Goal: Task Accomplishment & Management: Complete application form

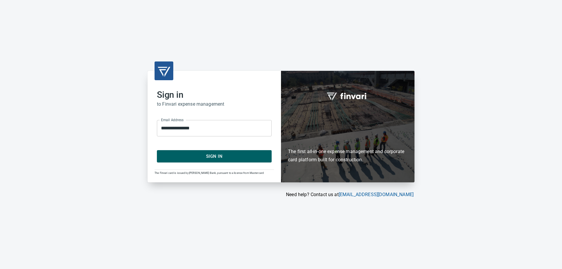
click at [223, 155] on span "Sign In" at bounding box center [214, 157] width 102 height 8
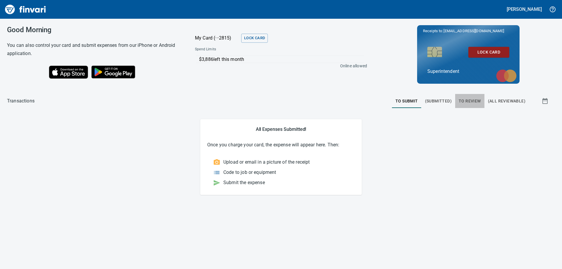
click at [468, 101] on span "To Review" at bounding box center [470, 101] width 22 height 7
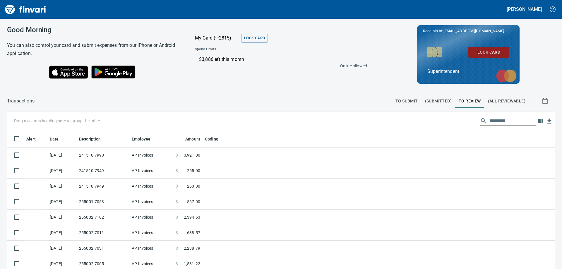
scroll to position [200, 535]
click at [539, 121] on icon "button" at bounding box center [541, 121] width 5 height 4
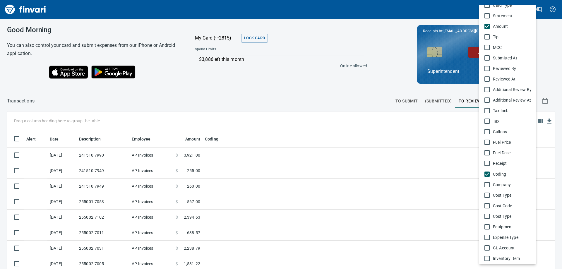
scroll to position [293, 0]
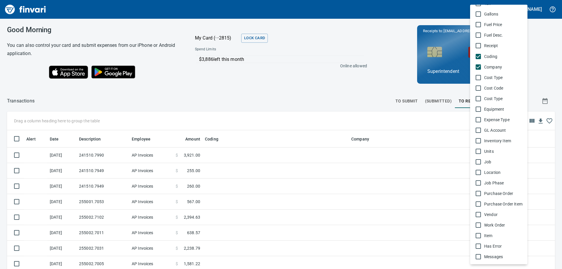
click at [352, 109] on div at bounding box center [281, 134] width 562 height 269
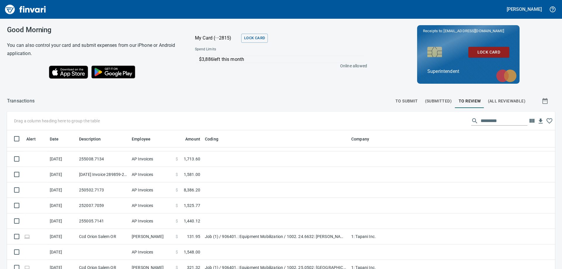
scroll to position [325, 0]
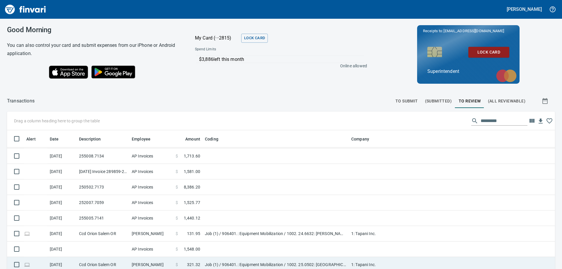
click at [54, 264] on td "9/2/2025" at bounding box center [61, 265] width 29 height 16
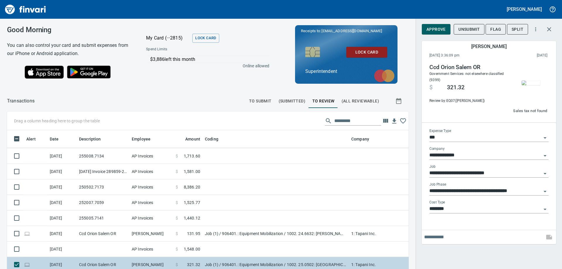
scroll to position [196, 389]
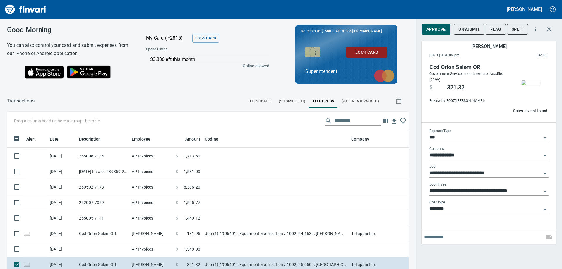
click at [437, 28] on span "Approve" at bounding box center [436, 29] width 19 height 7
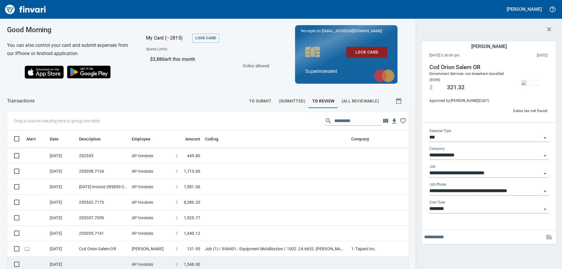
click at [134, 258] on td "AP Invoices" at bounding box center [151, 265] width 44 height 16
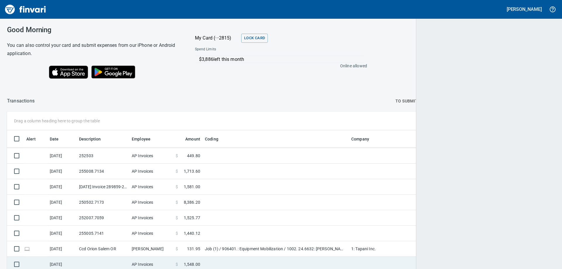
scroll to position [200, 534]
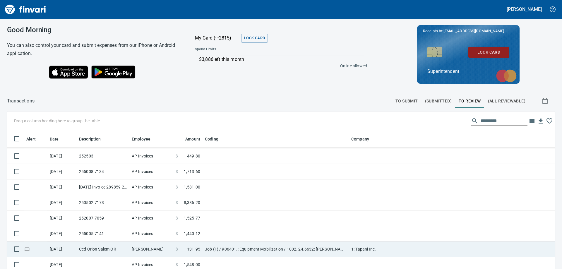
click at [104, 250] on td "Ccd Orion Salem OR" at bounding box center [103, 250] width 53 height 16
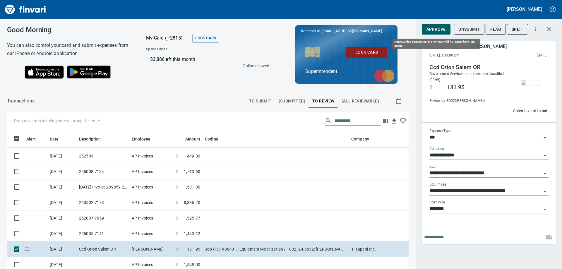
scroll to position [196, 389]
click at [436, 29] on span "Approve" at bounding box center [436, 29] width 19 height 7
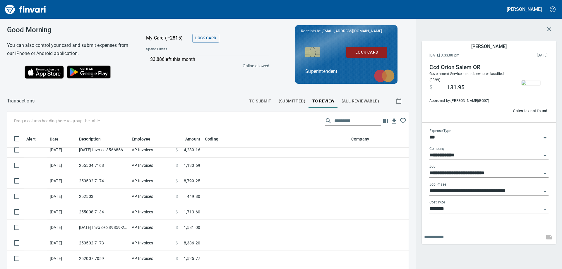
scroll to position [298, 0]
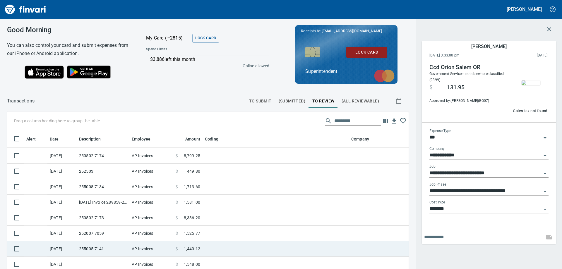
click at [79, 241] on td "255005.7141" at bounding box center [103, 249] width 53 height 16
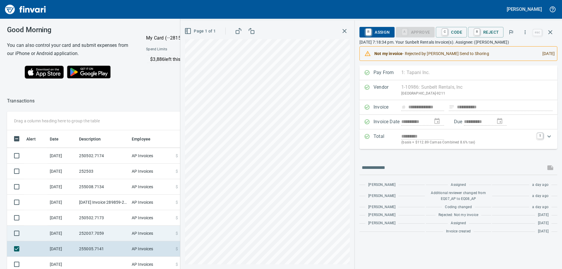
click at [89, 228] on td "252007.7059" at bounding box center [103, 234] width 53 height 16
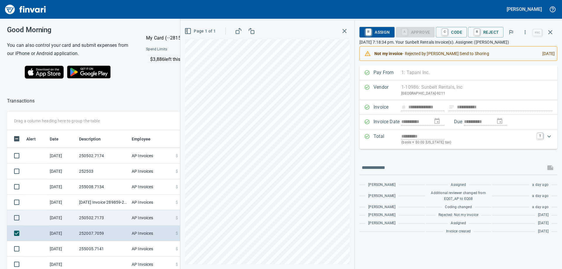
click at [90, 213] on td "250502.7173" at bounding box center [103, 218] width 53 height 16
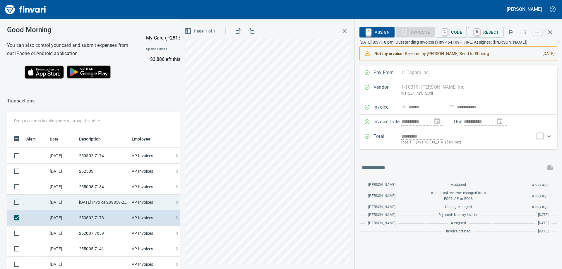
click at [94, 195] on td "9/5/2025 Invoice 289859-2 from C&E Rentals (1-38058)" at bounding box center [103, 203] width 53 height 16
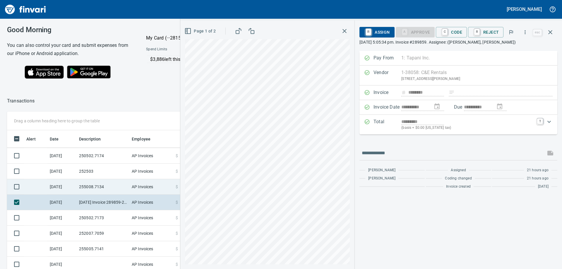
click at [95, 183] on td "255008.7134" at bounding box center [103, 187] width 53 height 16
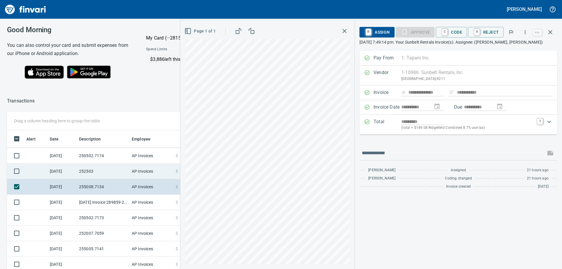
click at [93, 165] on td "252503" at bounding box center [103, 172] width 53 height 16
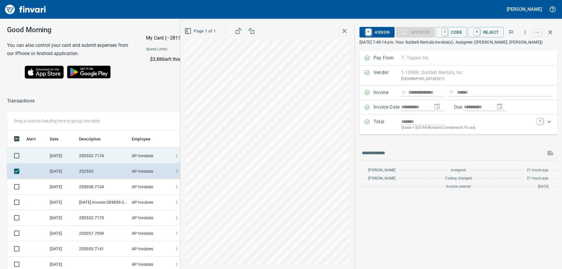
click at [100, 151] on td "250502.7174" at bounding box center [103, 156] width 53 height 16
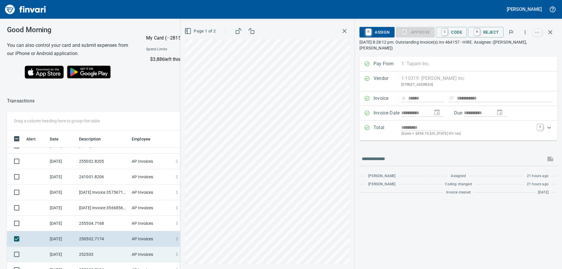
scroll to position [211, 0]
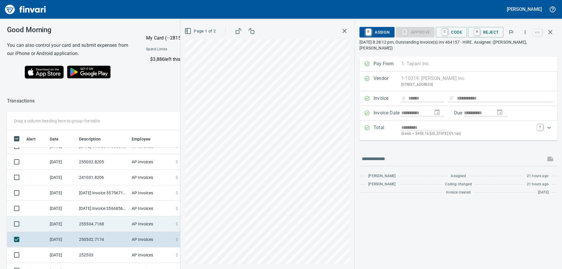
click at [94, 224] on td "255504.7168" at bounding box center [103, 224] width 53 height 16
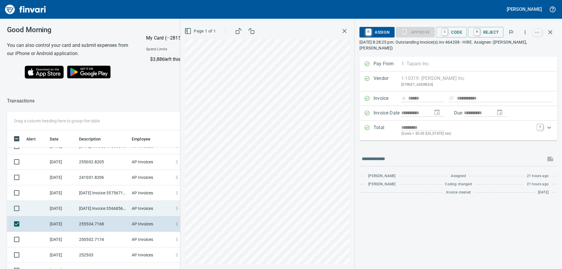
click at [95, 208] on td "9/5/2025 Invoice 35668565-002 from Herc Rentals Inc (1-10455)" at bounding box center [103, 209] width 53 height 16
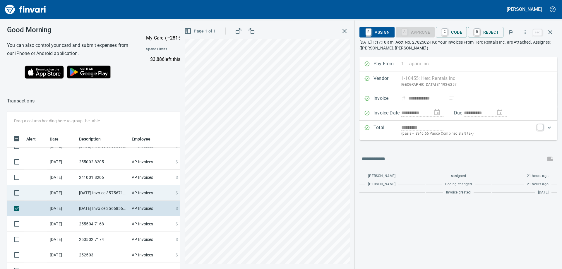
click at [96, 192] on td "9/5/2025 Invoice 35756711-001 from Herc Rentals Inc (1-10455)" at bounding box center [103, 193] width 53 height 16
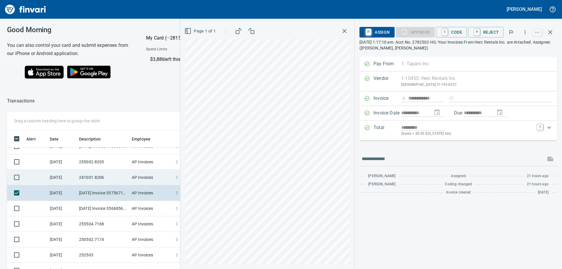
click at [94, 175] on td "241001.8206" at bounding box center [103, 178] width 53 height 16
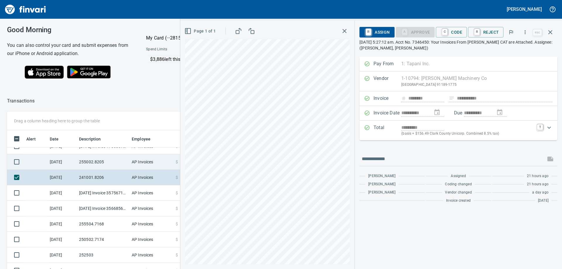
click at [96, 162] on td "255002.8205" at bounding box center [103, 162] width 53 height 16
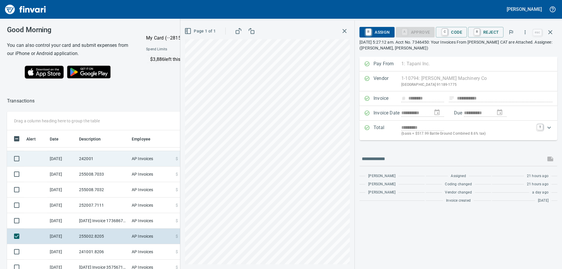
scroll to position [123, 0]
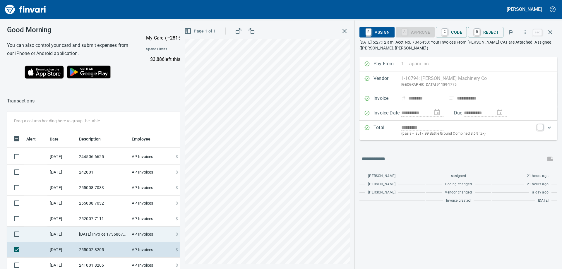
click at [96, 233] on td "9/5/2025 Invoice 173686718-0001 from Sunbelt Rentals, Inc (1-10986)" at bounding box center [103, 235] width 53 height 16
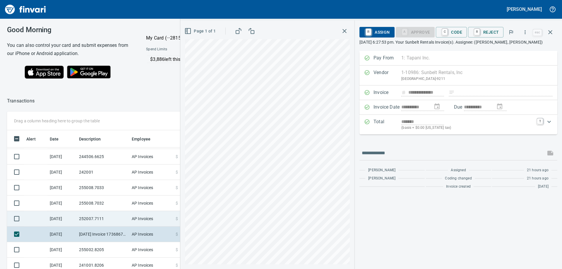
click at [87, 218] on td "252007.7111" at bounding box center [103, 219] width 53 height 16
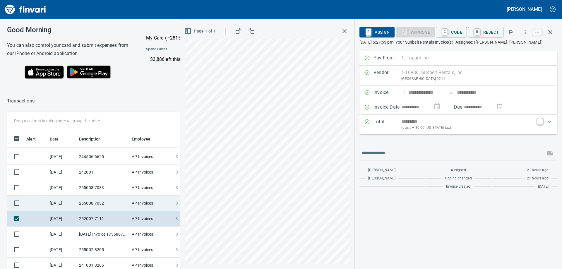
click at [90, 203] on td "255008.7032" at bounding box center [103, 204] width 53 height 16
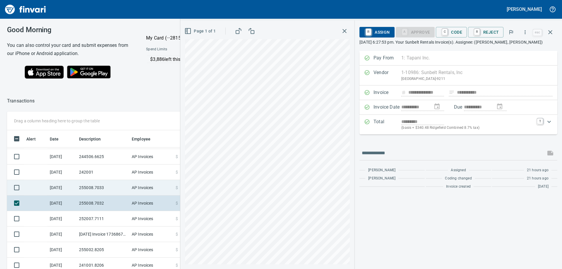
click at [88, 188] on td "255008.7033" at bounding box center [103, 188] width 53 height 16
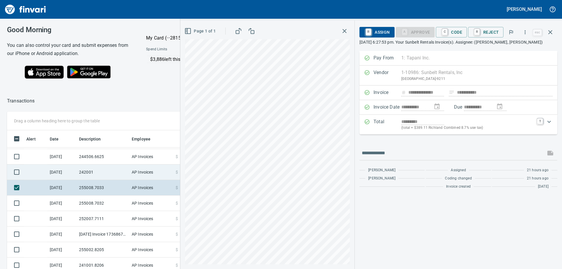
click at [89, 172] on td "242001" at bounding box center [103, 173] width 53 height 16
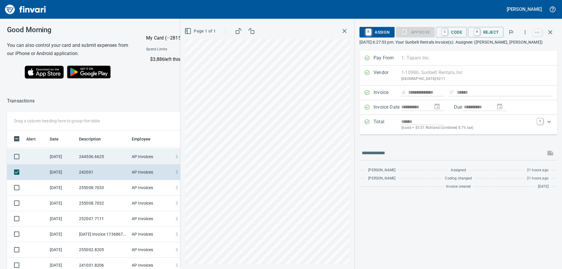
click at [89, 156] on td "244506.6625" at bounding box center [103, 157] width 53 height 16
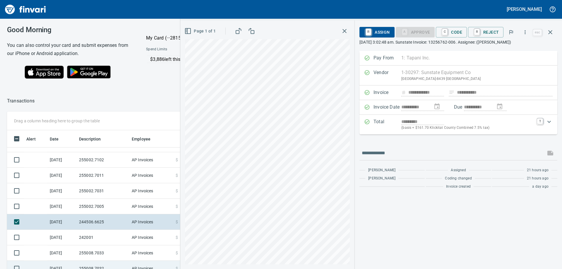
scroll to position [64, 0]
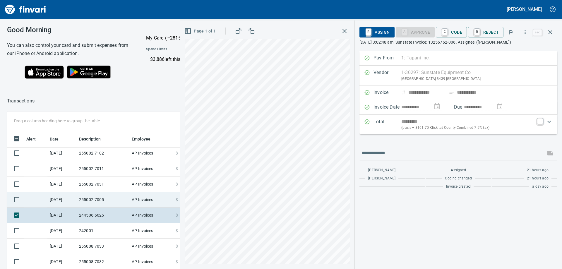
click at [96, 198] on td "255002.7005" at bounding box center [103, 200] width 53 height 16
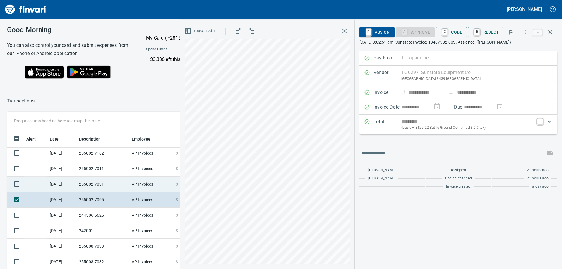
click at [92, 183] on td "255002.7031" at bounding box center [103, 185] width 53 height 16
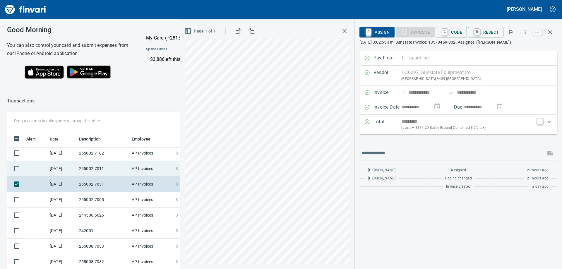
click at [96, 168] on td "255002.7011" at bounding box center [103, 169] width 53 height 16
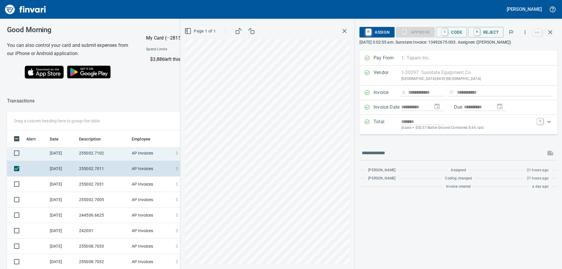
click at [94, 153] on td "255002.7102" at bounding box center [103, 154] width 53 height 16
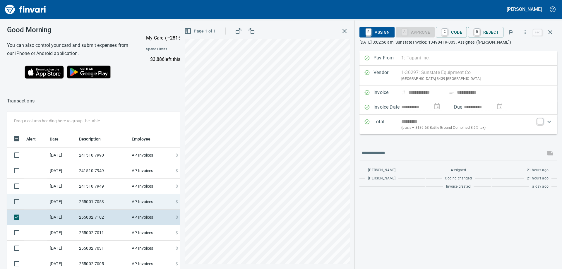
click at [98, 201] on td "255001.7053" at bounding box center [103, 202] width 53 height 16
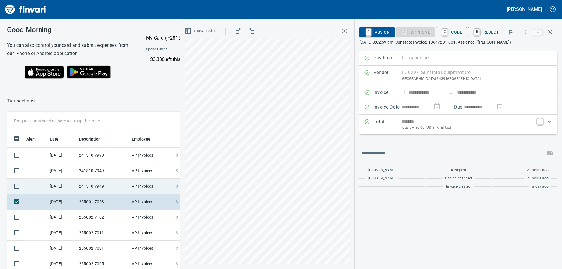
click at [98, 184] on td "241510.7949" at bounding box center [103, 187] width 53 height 16
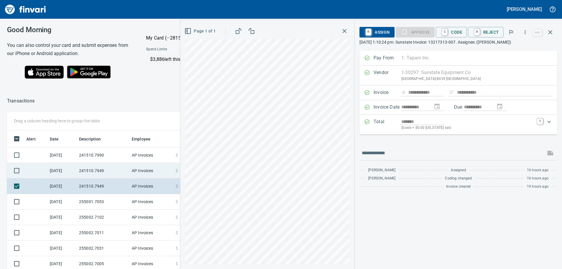
click at [97, 171] on td "241510.7949" at bounding box center [103, 171] width 53 height 16
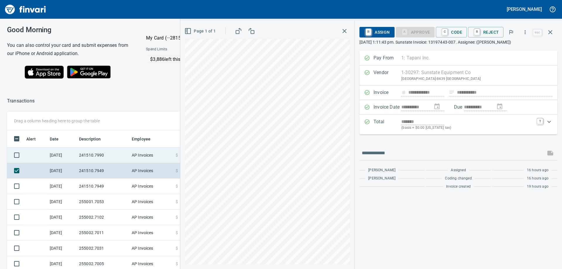
click at [93, 156] on td "241510.7990" at bounding box center [103, 156] width 53 height 16
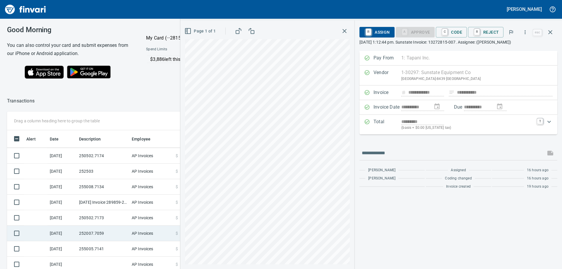
scroll to position [66, 0]
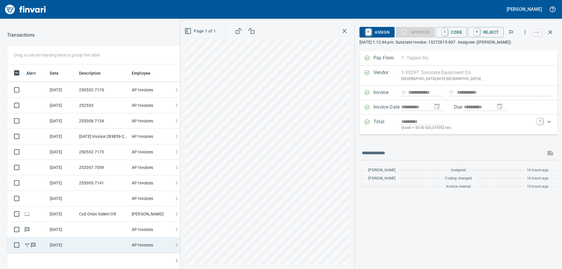
click at [83, 240] on td at bounding box center [103, 245] width 53 height 16
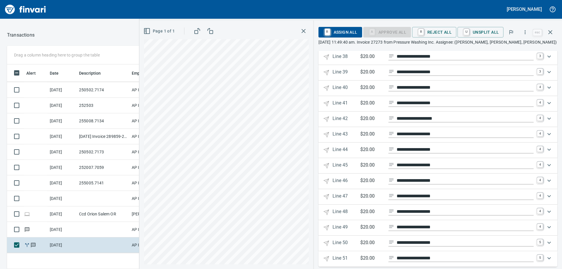
scroll to position [668, 0]
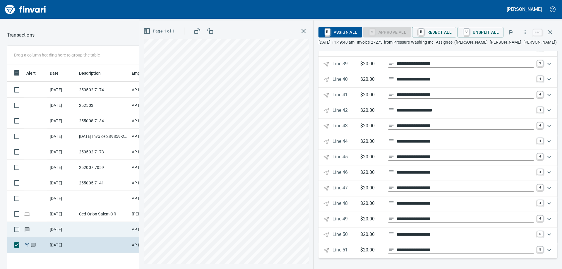
click at [69, 228] on td "8/22/2025" at bounding box center [61, 230] width 29 height 16
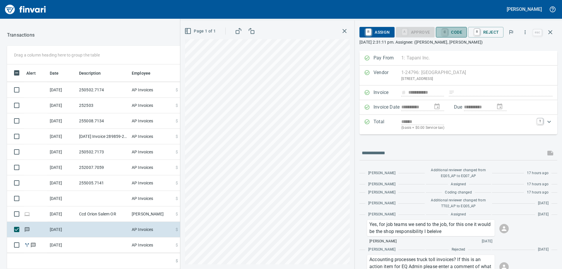
click at [447, 33] on link "C" at bounding box center [445, 32] width 6 height 6
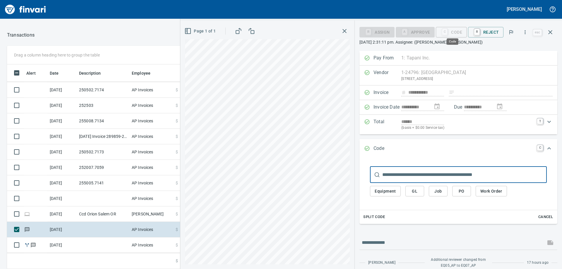
scroll to position [196, 389]
click at [435, 191] on span "Job" at bounding box center [438, 191] width 9 height 7
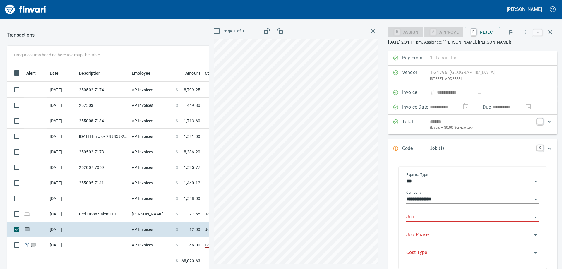
click at [453, 218] on input "Job" at bounding box center [469, 217] width 126 height 8
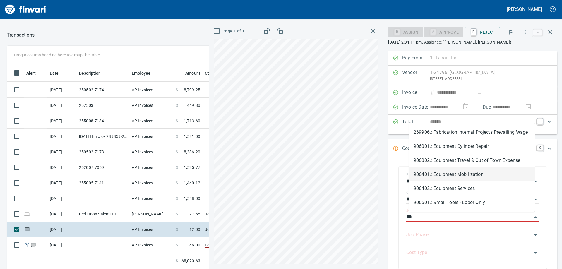
click at [450, 174] on li "906401.: Equipment Mobilization" at bounding box center [472, 175] width 126 height 14
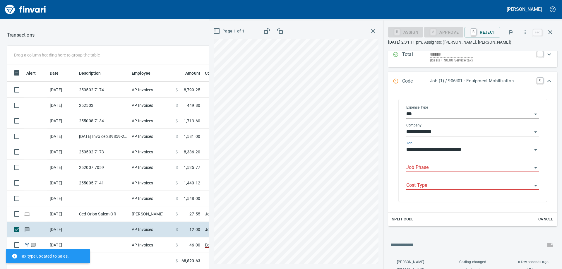
scroll to position [88, 0]
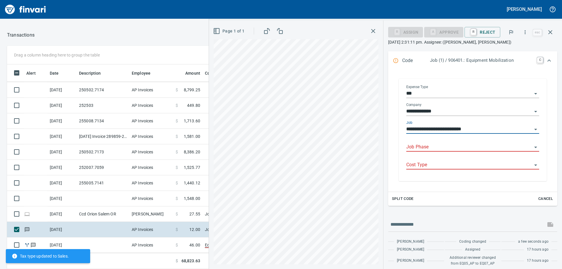
type input "**********"
click at [492, 148] on input "Job Phase" at bounding box center [469, 147] width 126 height 8
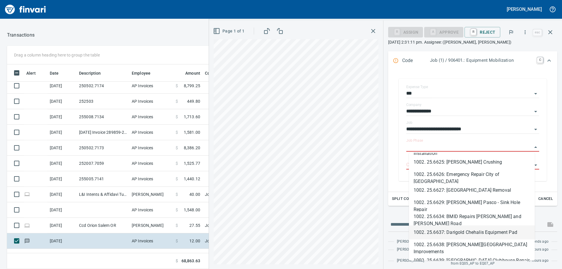
scroll to position [9557, 0]
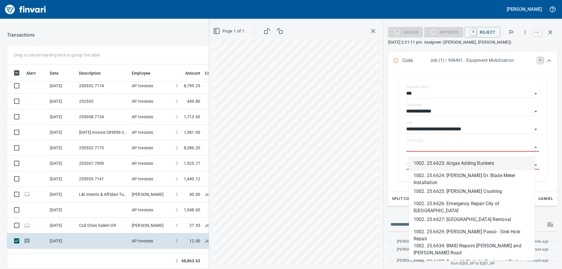
click at [537, 60] on link "C" at bounding box center [540, 60] width 6 height 6
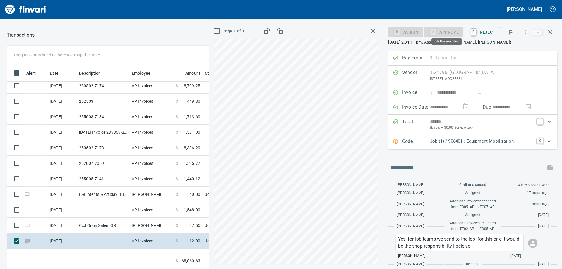
scroll to position [196, 389]
click at [546, 141] on icon "Expand" at bounding box center [549, 141] width 7 height 7
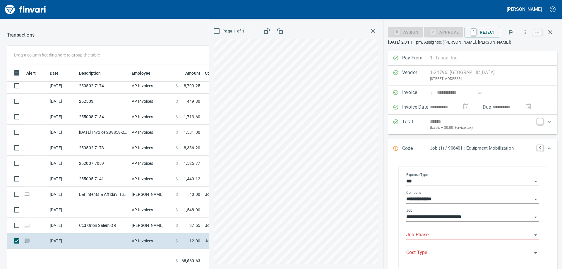
click at [458, 180] on input "***" at bounding box center [469, 181] width 126 height 8
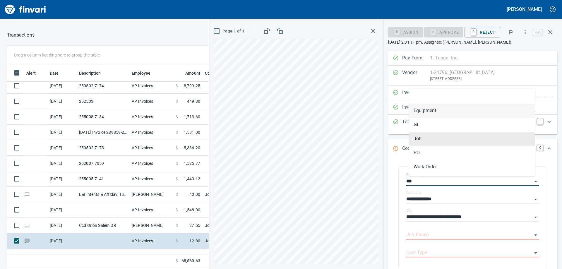
click at [423, 110] on li "Equipment" at bounding box center [472, 111] width 126 height 14
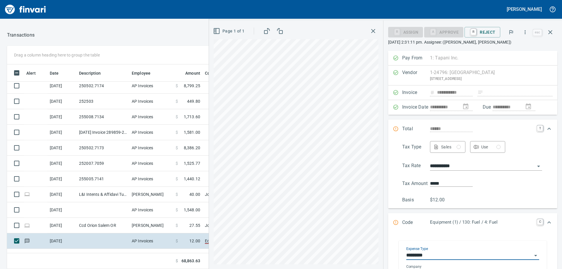
type input "*********"
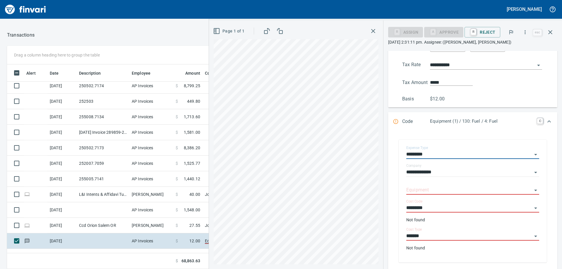
scroll to position [117, 0]
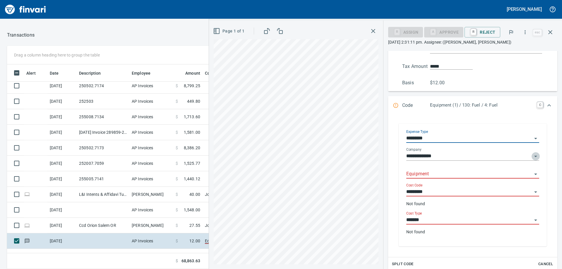
click at [532, 158] on icon "Open" at bounding box center [535, 156] width 7 height 7
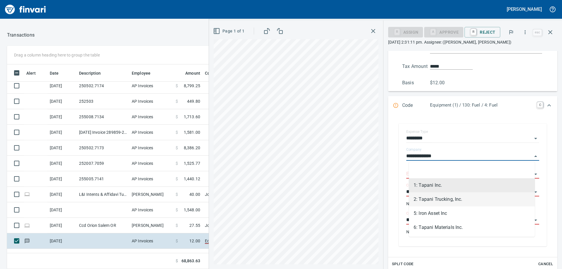
click at [439, 199] on li "2: Tapani Trucking, Inc." at bounding box center [472, 199] width 126 height 14
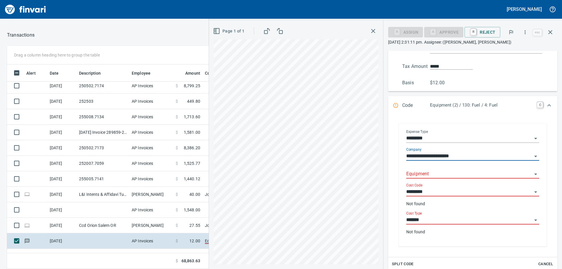
type input "**********"
click at [532, 174] on icon "Open" at bounding box center [535, 174] width 7 height 7
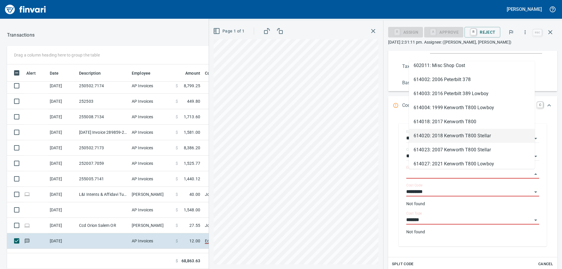
scroll to position [29, 0]
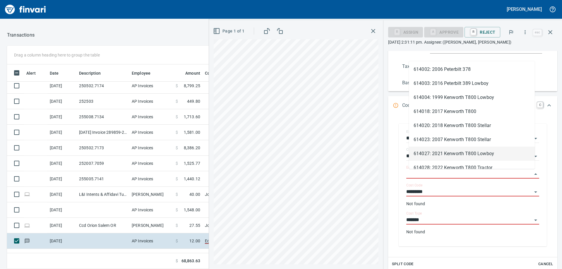
click at [468, 155] on li "614027: 2021 Kenworth T800 Lowboy" at bounding box center [472, 154] width 126 height 14
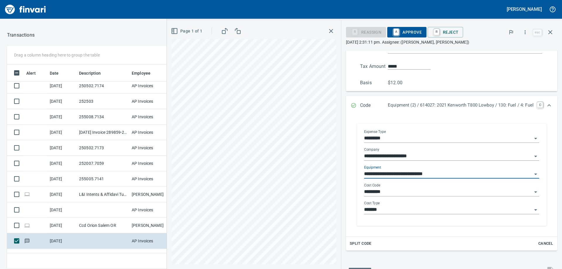
type input "**********"
click at [534, 192] on icon "Open" at bounding box center [535, 192] width 3 height 1
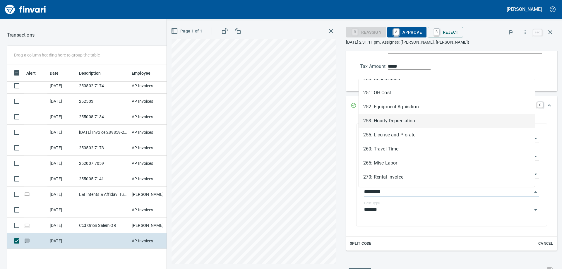
scroll to position [498, 0]
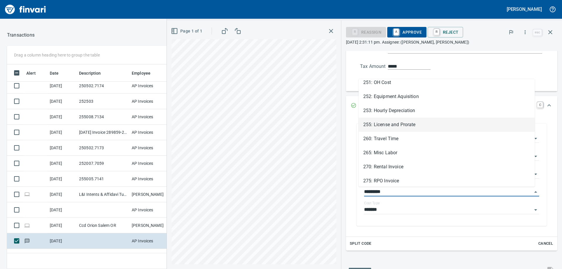
click at [385, 123] on li "255: License and Prorate" at bounding box center [447, 125] width 176 height 14
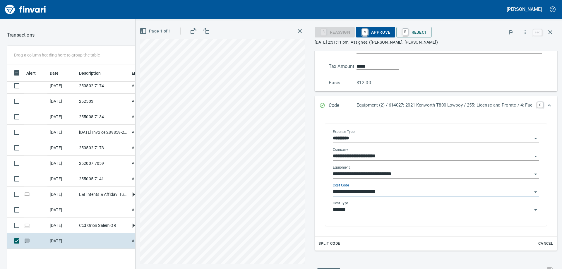
type input "**********"
click at [534, 210] on icon "Open" at bounding box center [535, 209] width 3 height 1
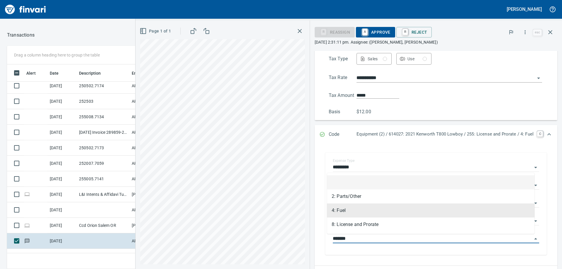
scroll to position [88, 0]
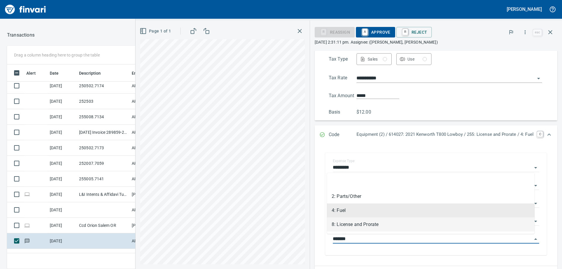
click at [360, 225] on li "8: License and Prorate" at bounding box center [431, 225] width 208 height 14
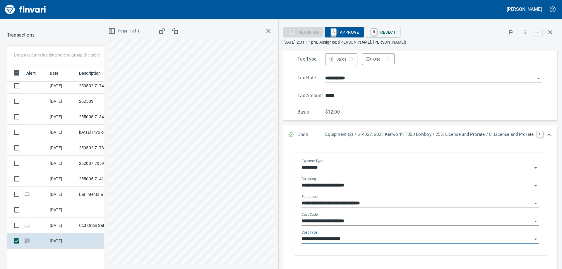
type input "**********"
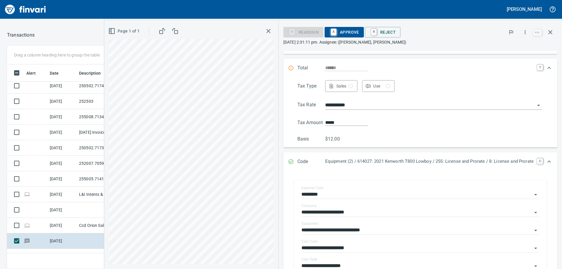
scroll to position [59, 0]
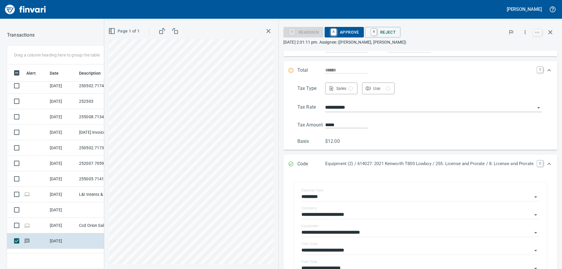
click at [335, 34] on span "A Approve" at bounding box center [344, 32] width 30 height 10
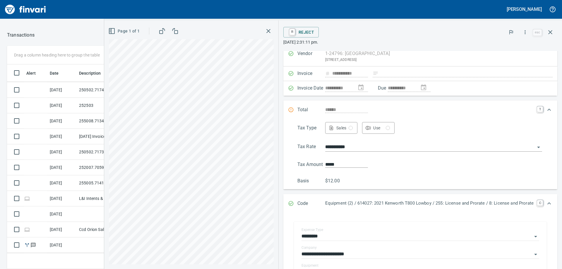
scroll to position [29, 0]
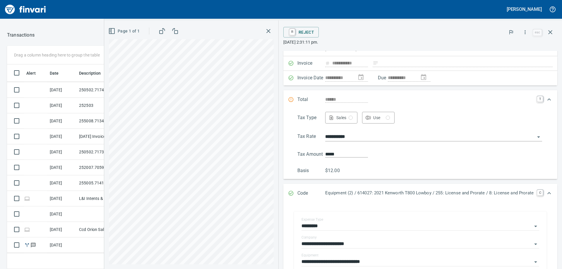
click at [537, 137] on icon "Open" at bounding box center [538, 136] width 3 height 1
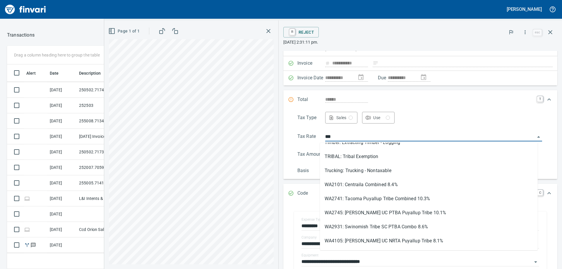
scroll to position [196, 389]
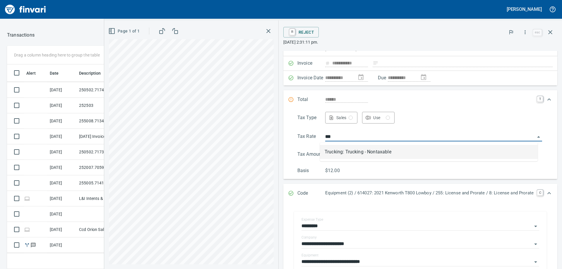
click at [364, 153] on li "Trucking: Trucking - Nontaxable" at bounding box center [429, 152] width 218 height 14
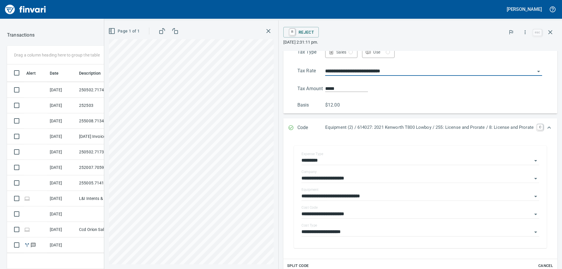
scroll to position [117, 0]
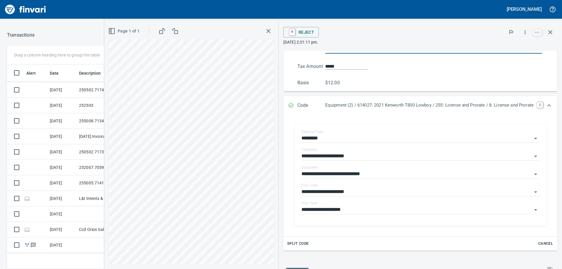
type input "**********"
click at [459, 118] on div "**********" at bounding box center [420, 175] width 265 height 114
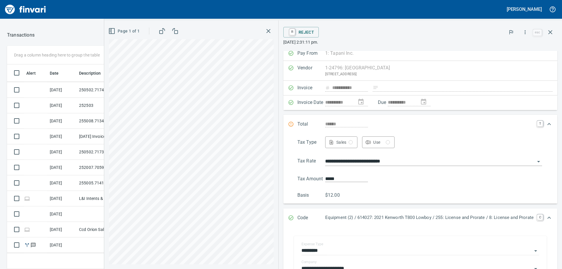
scroll to position [0, 0]
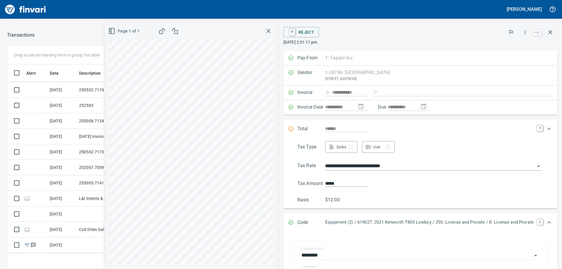
click at [440, 126] on div "******" at bounding box center [429, 128] width 209 height 7
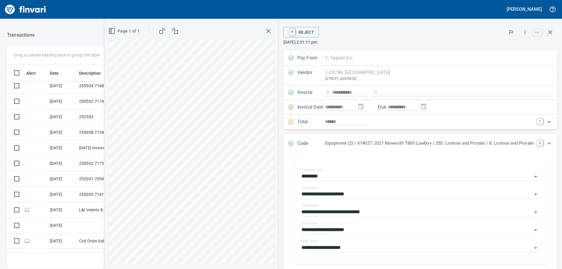
scroll to position [196, 389]
drag, startPoint x: 263, startPoint y: 29, endPoint x: 278, endPoint y: 57, distance: 32.5
click at [265, 29] on icon "button" at bounding box center [268, 31] width 7 height 7
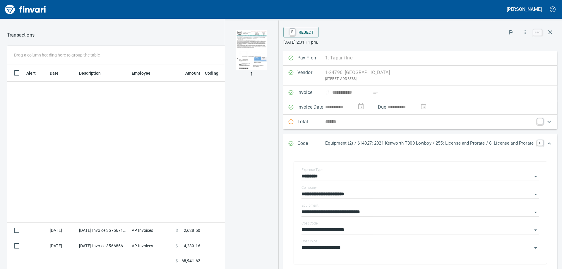
scroll to position [314, 0]
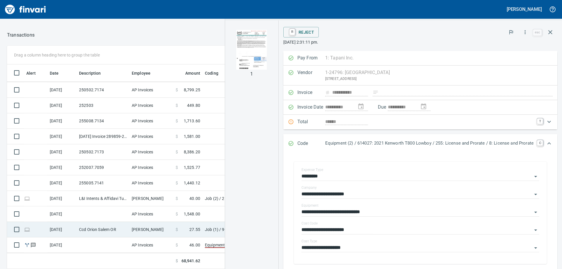
click at [86, 225] on td "Ccd Orion Salem OR" at bounding box center [103, 230] width 53 height 16
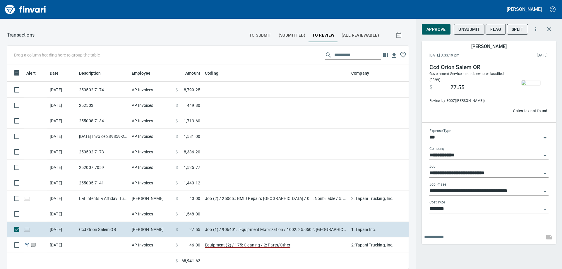
click at [437, 32] on span "Approve" at bounding box center [436, 29] width 19 height 7
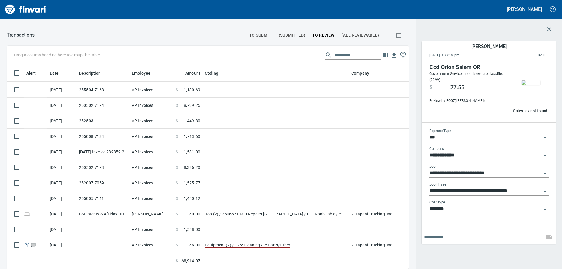
scroll to position [298, 0]
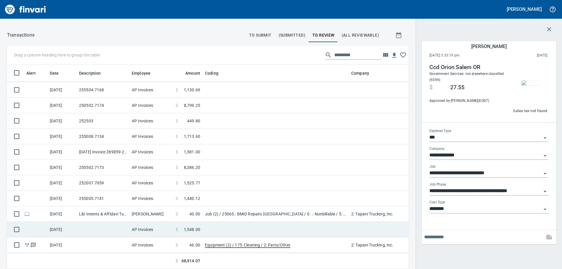
click at [107, 226] on td at bounding box center [103, 230] width 53 height 16
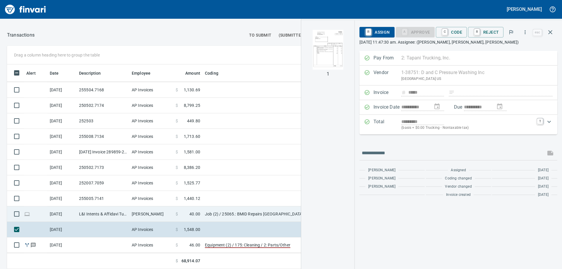
click at [112, 209] on td "L&I Intents & Affidavi Tumwater WA" at bounding box center [103, 214] width 53 height 16
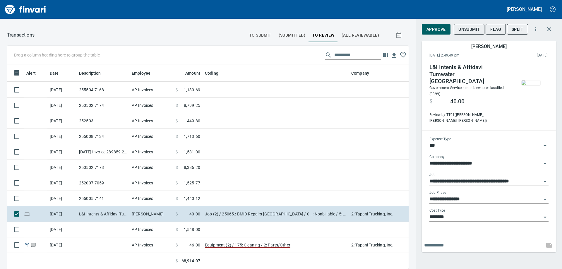
scroll to position [196, 389]
click at [434, 30] on span "Approve" at bounding box center [436, 29] width 19 height 7
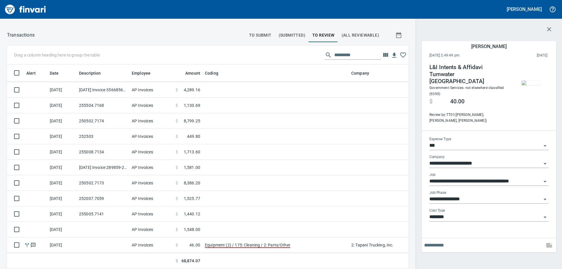
scroll to position [283, 0]
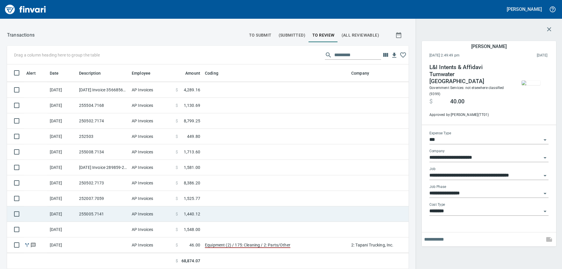
click at [99, 209] on td "255005.7141" at bounding box center [103, 214] width 53 height 16
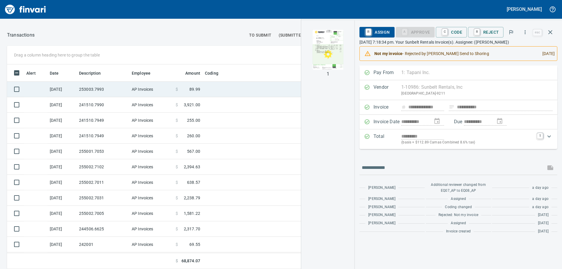
click at [96, 93] on td "253003.7993" at bounding box center [103, 90] width 53 height 16
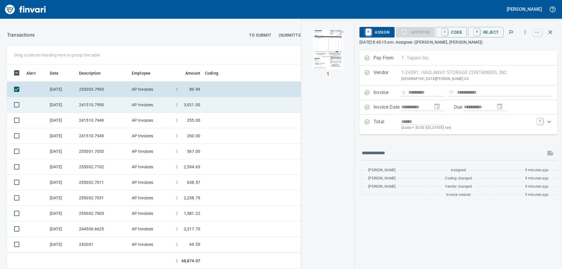
click at [90, 102] on td "241510.7990" at bounding box center [103, 105] width 53 height 16
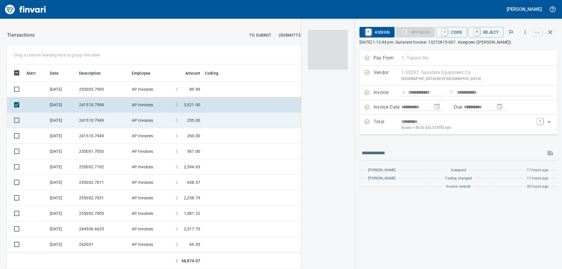
click at [85, 118] on td "241510.7949" at bounding box center [103, 121] width 53 height 16
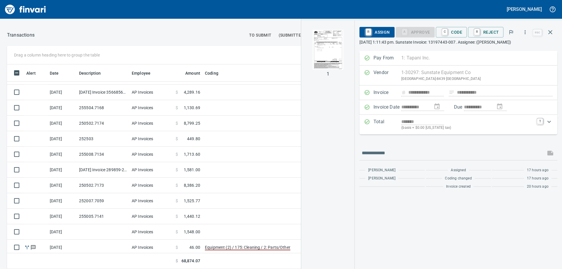
scroll to position [283, 0]
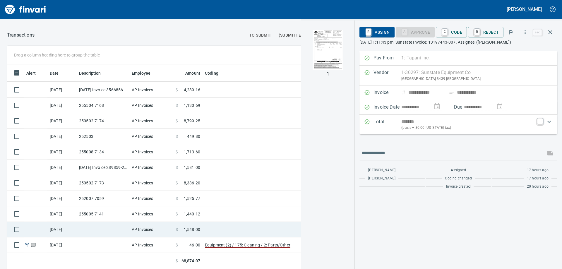
click at [136, 226] on td "AP Invoices" at bounding box center [151, 230] width 44 height 16
